Goal: Task Accomplishment & Management: Manage account settings

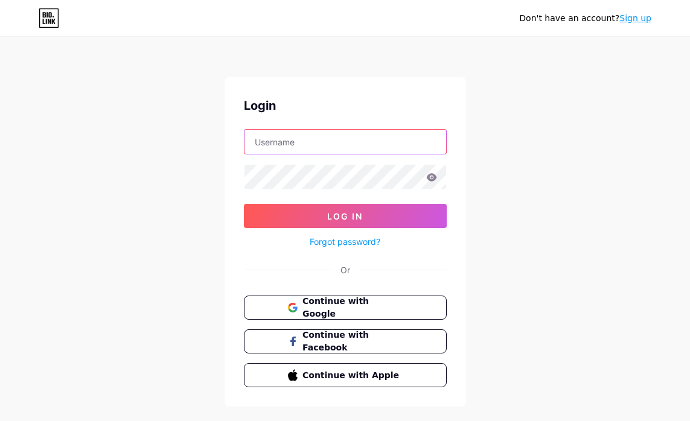
click at [303, 145] on input "text" at bounding box center [345, 142] width 202 height 24
type input "[PERSON_NAME][EMAIL_ADDRESS][PERSON_NAME][DOMAIN_NAME]"
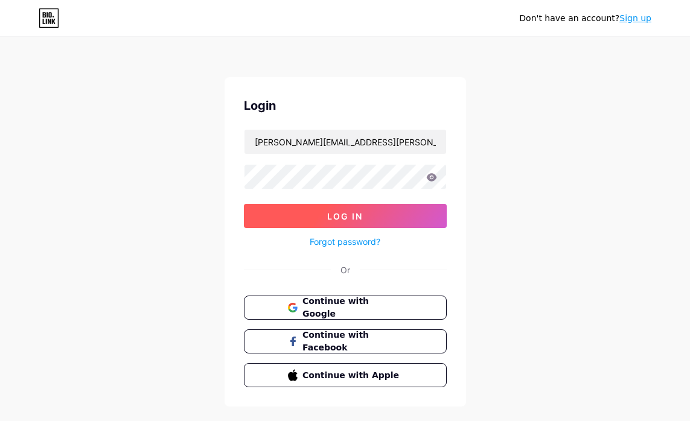
click at [326, 217] on button "Log In" at bounding box center [345, 216] width 203 height 24
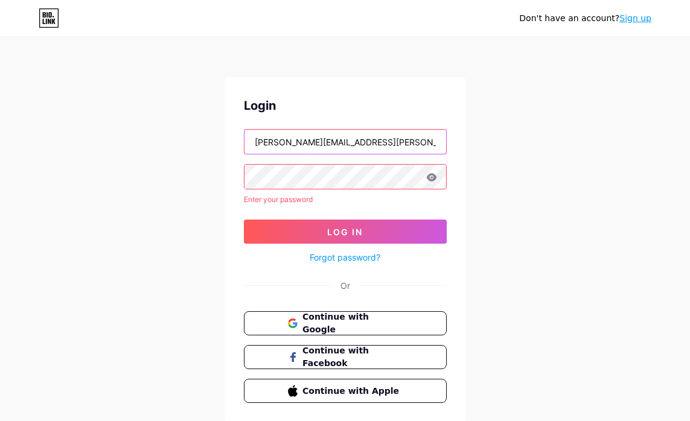
click at [328, 143] on input "[PERSON_NAME][EMAIL_ADDRESS][PERSON_NAME][DOMAIN_NAME]" at bounding box center [345, 142] width 202 height 24
click at [349, 145] on input "[PERSON_NAME][EMAIL_ADDRESS][PERSON_NAME][DOMAIN_NAME]" at bounding box center [345, 142] width 202 height 24
click at [342, 161] on form "[PERSON_NAME][EMAIL_ADDRESS][PERSON_NAME][DOMAIN_NAME] Enter your password Log …" at bounding box center [345, 197] width 203 height 136
click at [345, 141] on input "[PERSON_NAME][EMAIL_ADDRESS][PERSON_NAME][DOMAIN_NAME]" at bounding box center [345, 142] width 202 height 24
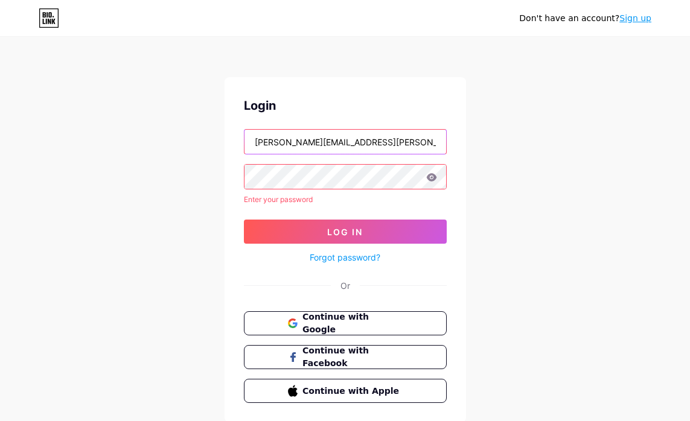
click at [345, 141] on input "[PERSON_NAME][EMAIL_ADDRESS][PERSON_NAME][DOMAIN_NAME]" at bounding box center [345, 142] width 202 height 24
type input "[EMAIL_ADDRESS][PERSON_NAME][DOMAIN_NAME]"
